Goal: Check status: Check status

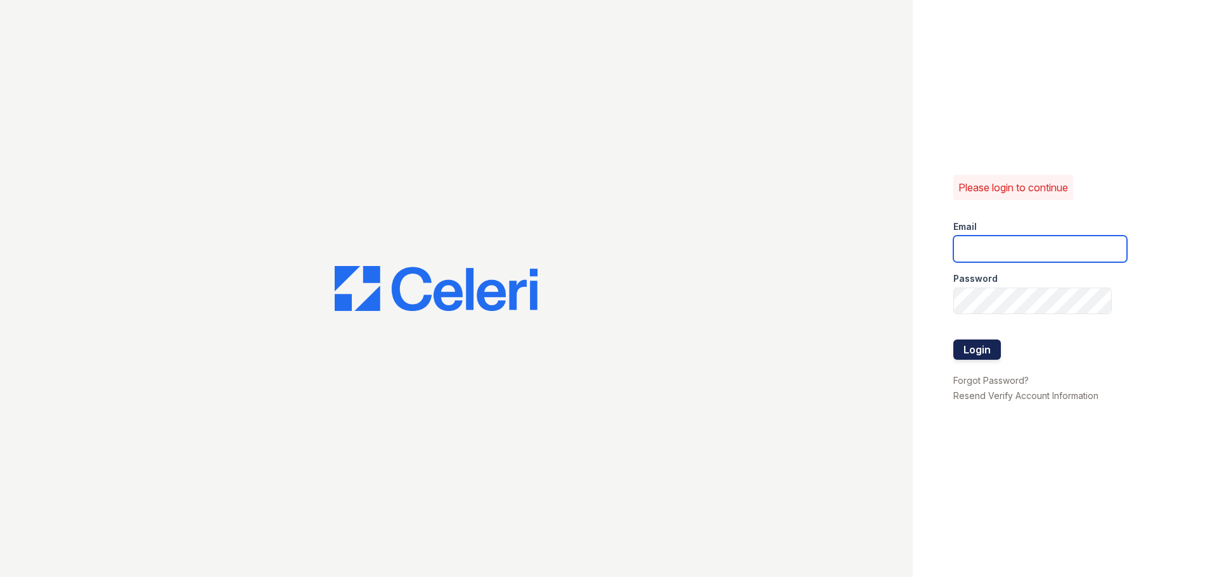
type input "[EMAIL_ADDRESS][DOMAIN_NAME]"
click at [983, 356] on button "Login" at bounding box center [977, 350] width 48 height 20
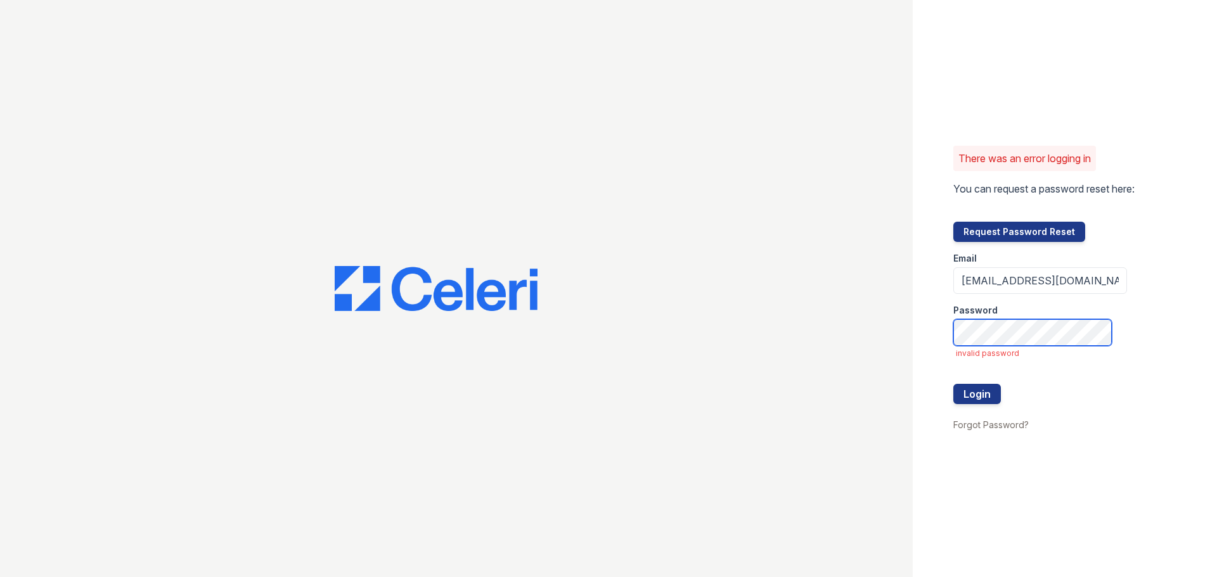
click at [894, 330] on div "There was an error logging in You can request a password reset here: Request Pa…" at bounding box center [608, 288] width 1217 height 577
click at [948, 344] on div "There was an error logging in You can request a password reset here: Request Pa…" at bounding box center [1065, 288] width 304 height 577
click at [980, 397] on button "Login" at bounding box center [977, 394] width 48 height 20
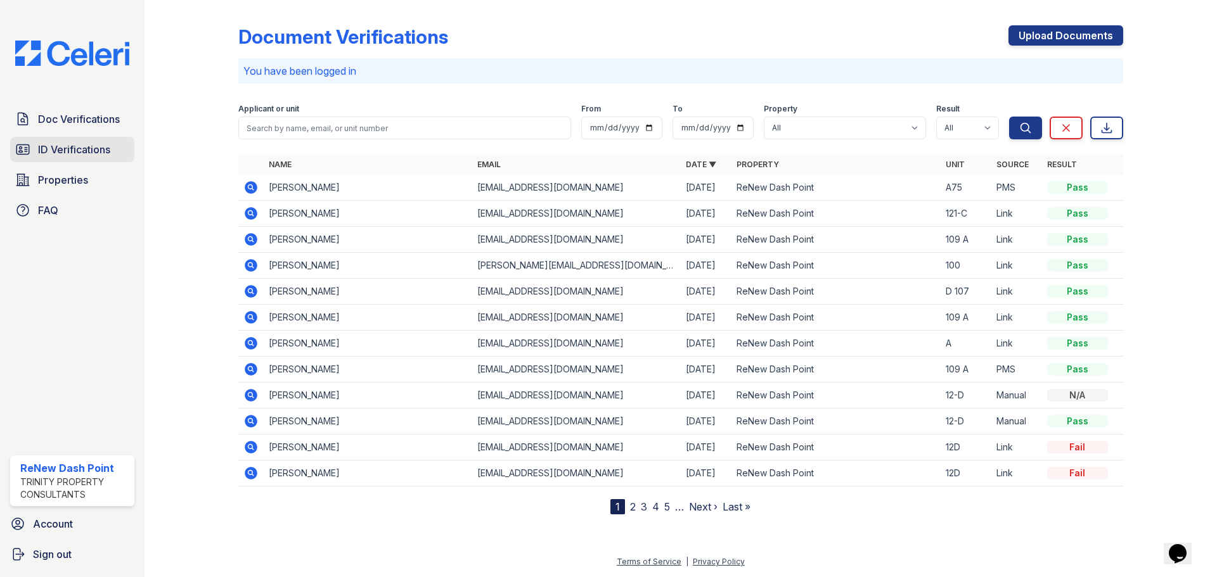
click at [60, 148] on span "ID Verifications" at bounding box center [74, 149] width 72 height 15
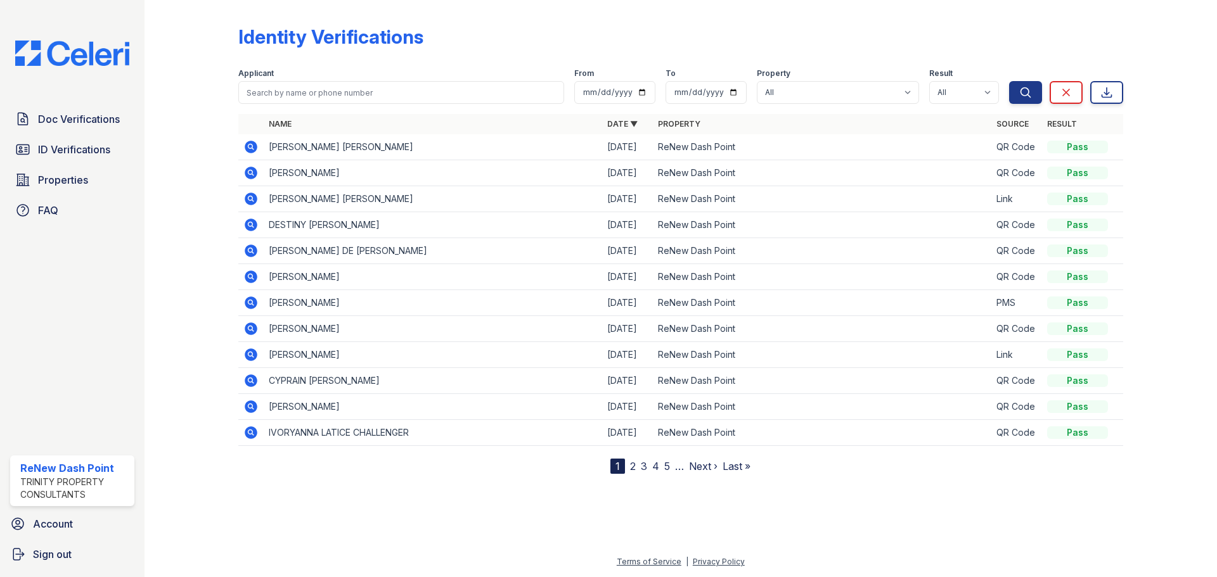
click at [258, 352] on icon at bounding box center [250, 354] width 15 height 15
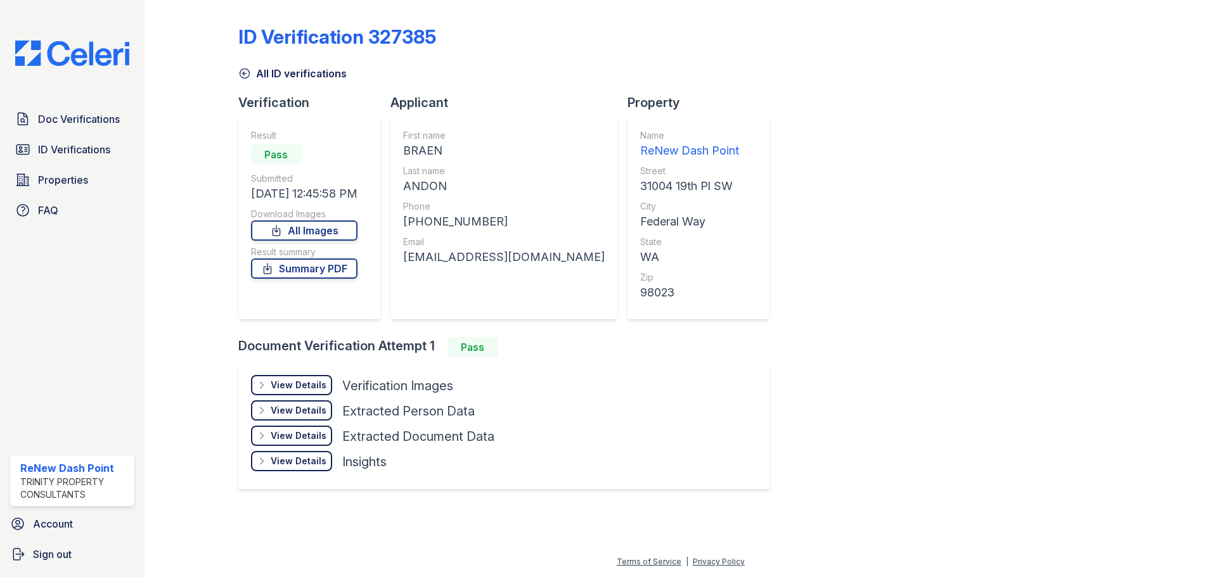
click at [252, 352] on div "Document Verification Attempt 1 Pass" at bounding box center [508, 347] width 541 height 20
click at [312, 225] on link "All Images" at bounding box center [304, 231] width 106 height 20
click at [295, 268] on link "Summary PDF" at bounding box center [304, 269] width 106 height 20
drag, startPoint x: 946, startPoint y: 196, endPoint x: 706, endPoint y: 273, distance: 252.1
click at [819, 259] on div "ID Verification 327385 All ID verifications Verification Result Pass Submitted …" at bounding box center [680, 256] width 885 height 502
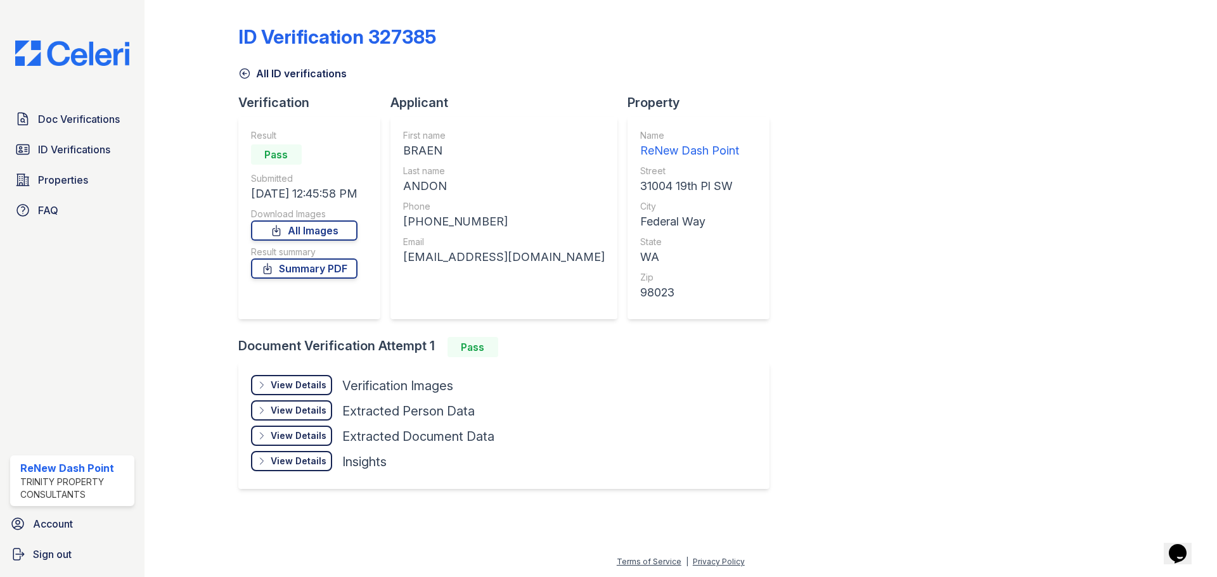
drag, startPoint x: 897, startPoint y: 370, endPoint x: 859, endPoint y: 383, distance: 40.1
click at [892, 371] on div "ID Verification 327385 All ID verifications Verification Result Pass Submitted …" at bounding box center [680, 256] width 885 height 502
click at [317, 229] on link "All Images" at bounding box center [304, 231] width 106 height 20
